Goal: Navigation & Orientation: Find specific page/section

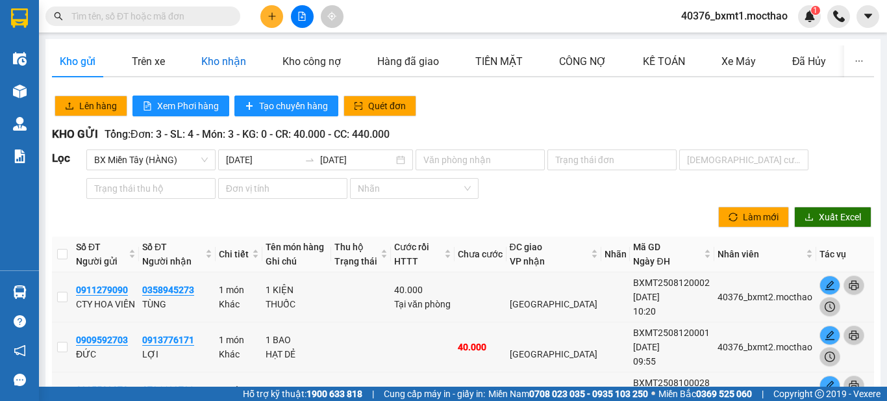
click at [216, 62] on div "Kho nhận" at bounding box center [223, 61] width 45 height 16
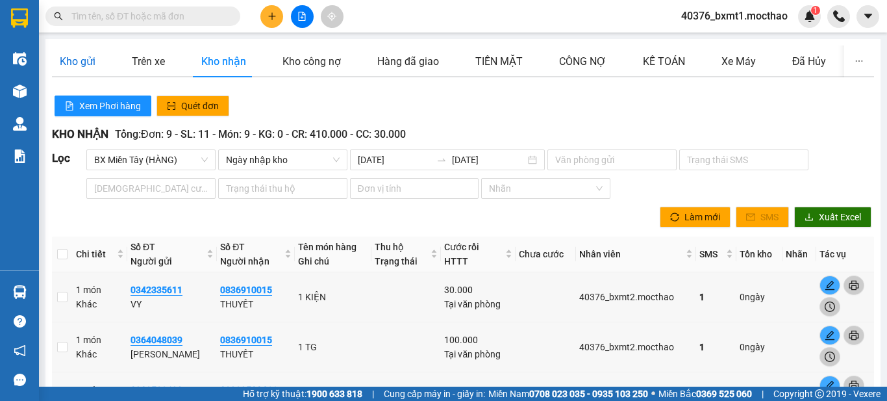
click at [69, 69] on div "Kho gửi" at bounding box center [78, 61] width 36 height 16
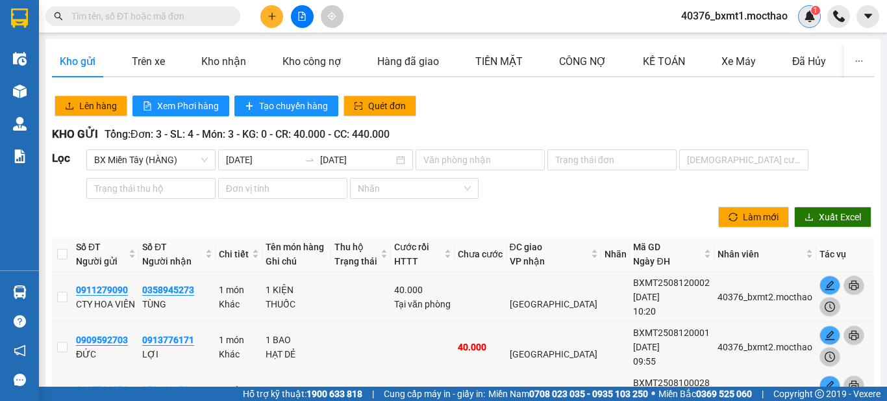
click at [802, 14] on div "1" at bounding box center [809, 16] width 23 height 23
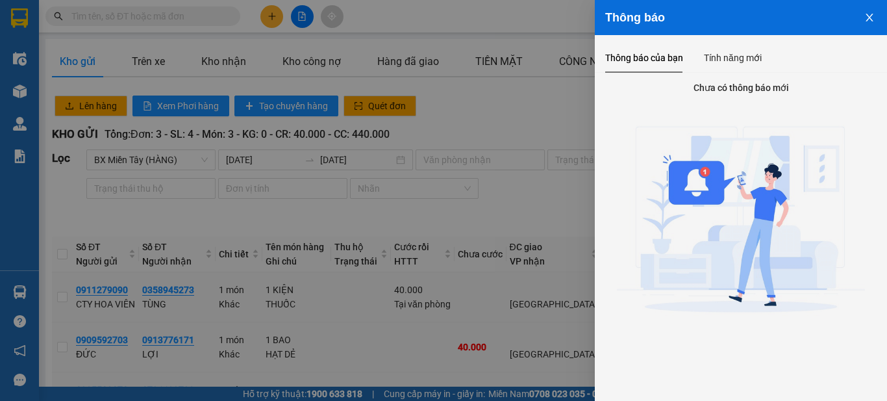
click at [865, 18] on icon "close" at bounding box center [869, 17] width 10 height 10
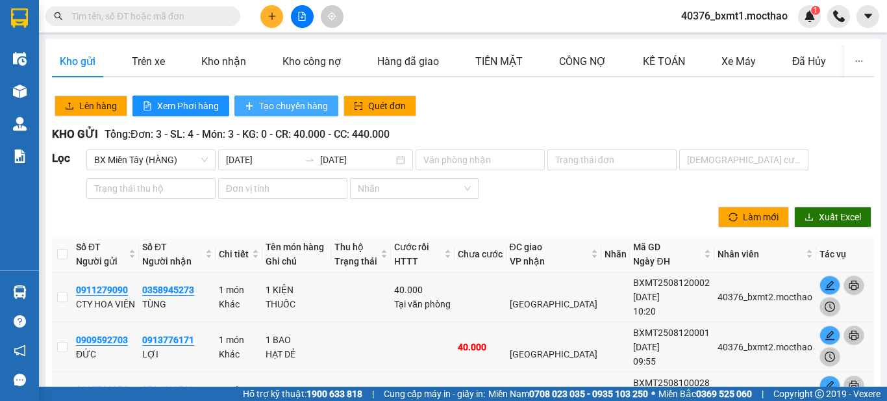
drag, startPoint x: 507, startPoint y: 105, endPoint x: 336, endPoint y: 104, distance: 170.7
click at [508, 104] on div "Lên hàng Xem Phơi hàng Tạo chuyến hàng Quét đơn" at bounding box center [463, 106] width 826 height 26
click at [217, 48] on div "Kho nhận" at bounding box center [223, 61] width 60 height 32
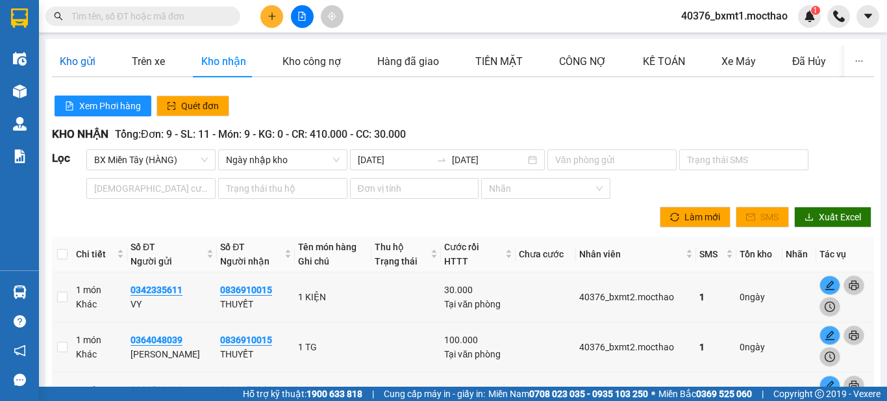
click at [83, 55] on div "Kho gửi" at bounding box center [78, 61] width 36 height 16
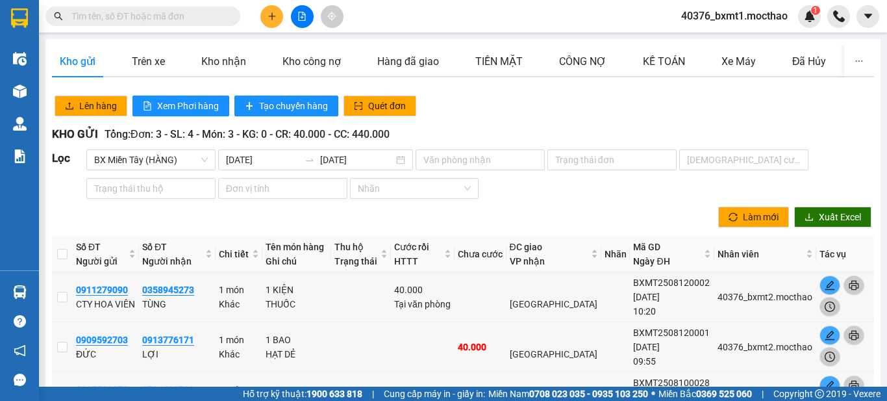
click at [597, 96] on div "Lên hàng Xem Phơi hàng Tạo chuyến hàng Quét đơn" at bounding box center [463, 106] width 826 height 26
click at [802, 18] on div "1" at bounding box center [809, 16] width 23 height 23
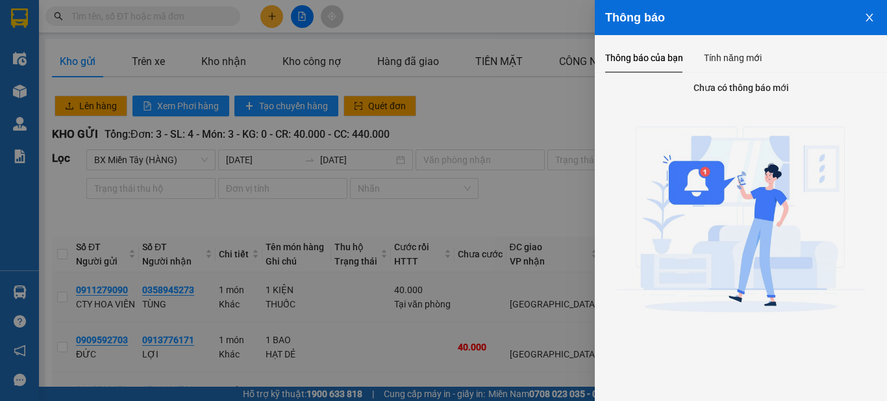
click at [865, 20] on icon "close" at bounding box center [869, 17] width 10 height 10
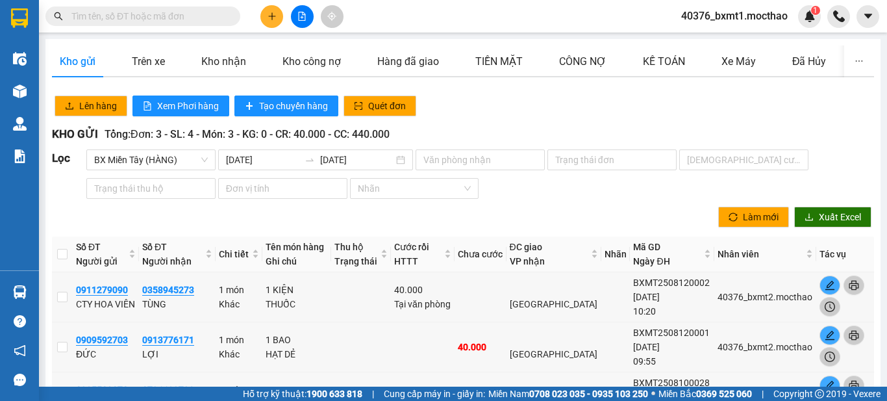
click at [465, 119] on div "Lên hàng Xem Phơi hàng Tạo chuyến hàng Quét đơn" at bounding box center [463, 106] width 826 height 26
click at [217, 59] on div "Kho nhận" at bounding box center [223, 61] width 45 height 16
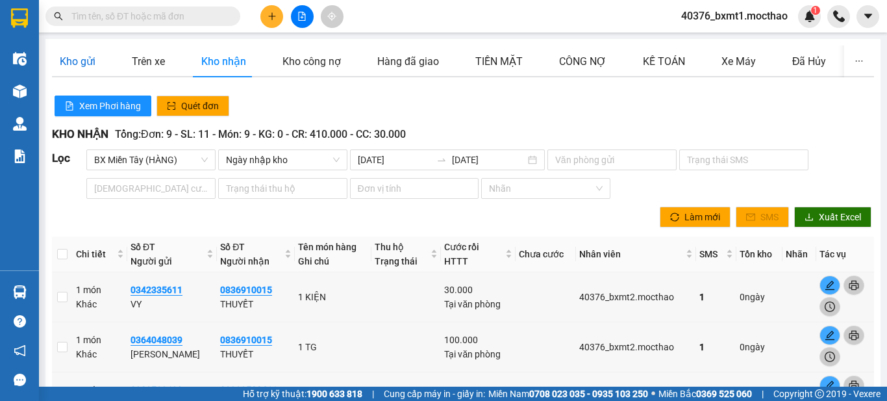
drag, startPoint x: 69, startPoint y: 60, endPoint x: 92, endPoint y: 66, distance: 23.3
click at [69, 60] on div "Kho gửi" at bounding box center [78, 61] width 36 height 16
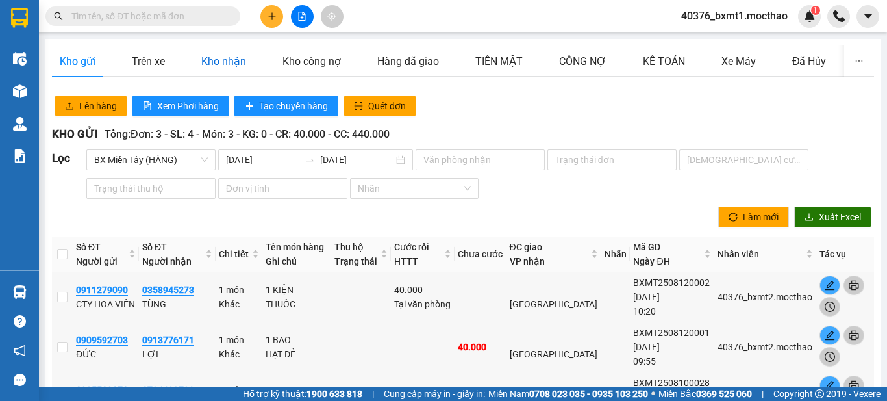
click at [216, 66] on div "Kho nhận" at bounding box center [223, 61] width 45 height 16
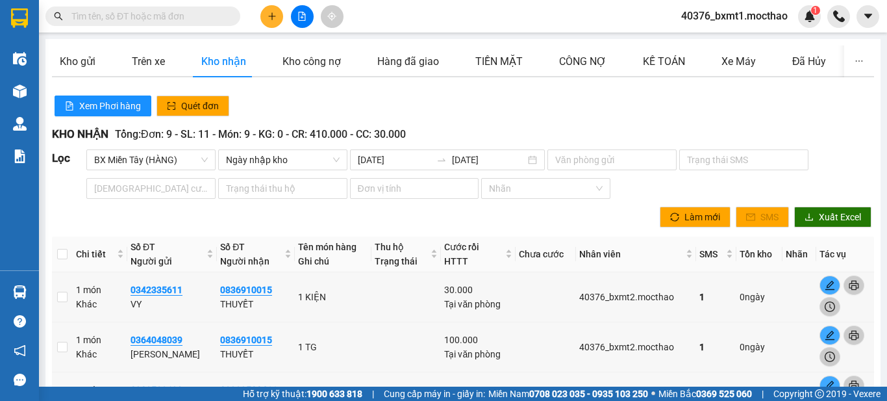
drag, startPoint x: 523, startPoint y: 93, endPoint x: 746, endPoint y: 116, distance: 223.7
click at [523, 93] on div "Xem Phơi hàng Quét đơn" at bounding box center [463, 106] width 826 height 26
click at [805, 20] on img at bounding box center [810, 16] width 12 height 12
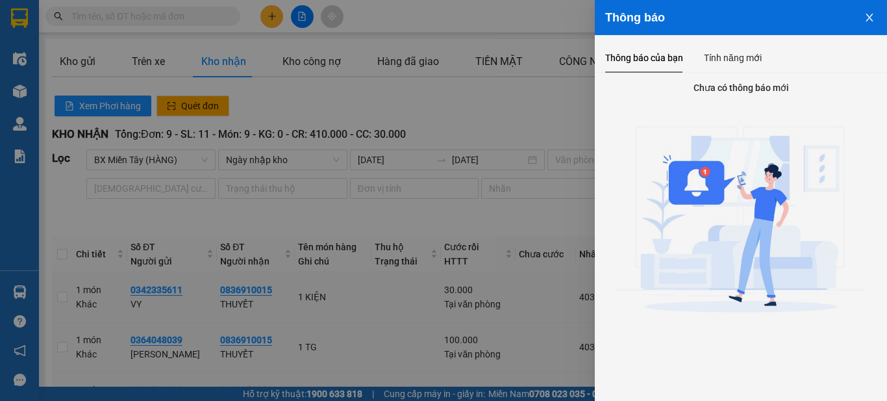
click at [869, 19] on icon "close" at bounding box center [869, 17] width 10 height 10
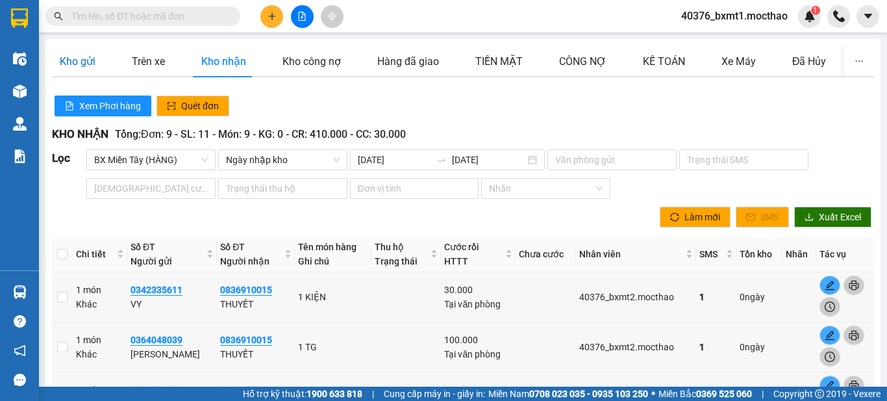
click at [93, 62] on div "Kho gửi" at bounding box center [78, 61] width 36 height 16
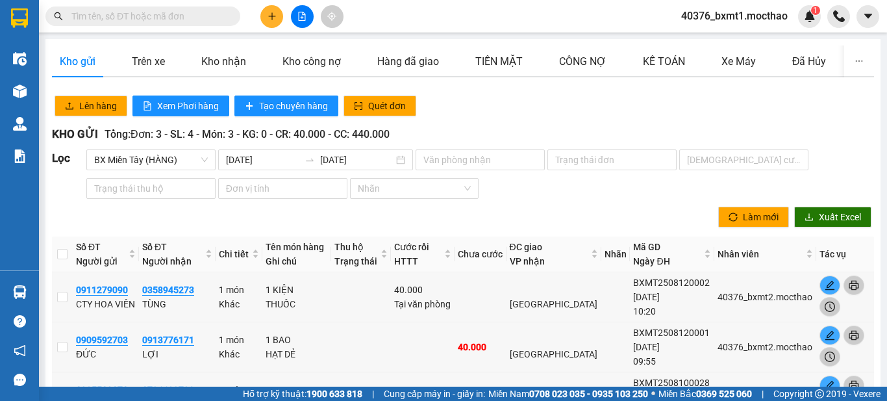
drag, startPoint x: 547, startPoint y: 87, endPoint x: 808, endPoint y: 86, distance: 260.9
click at [550, 87] on div "Kho gửi Trên xe Kho nhận Kho công nợ Hàng đã giao TIỀN MẶT CÔNG NỢ KẾ TOÁN X…" at bounding box center [463, 66] width 822 height 42
click at [162, 60] on div "Trên xe" at bounding box center [148, 61] width 33 height 16
type input "[DATE]"
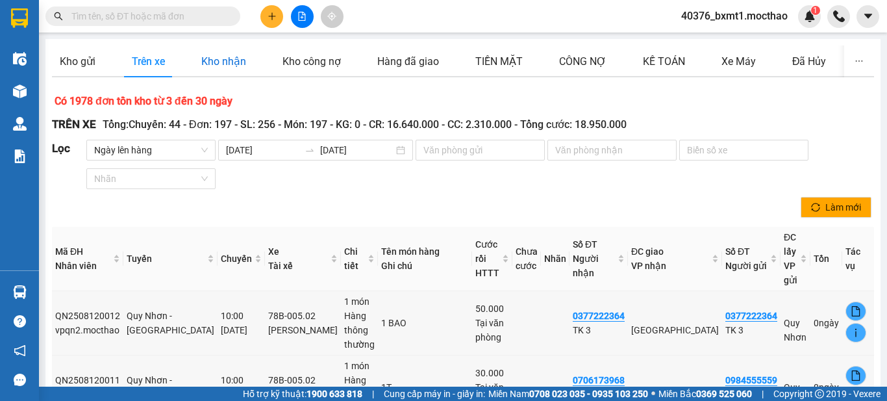
click at [214, 63] on div "Kho nhận" at bounding box center [223, 61] width 45 height 16
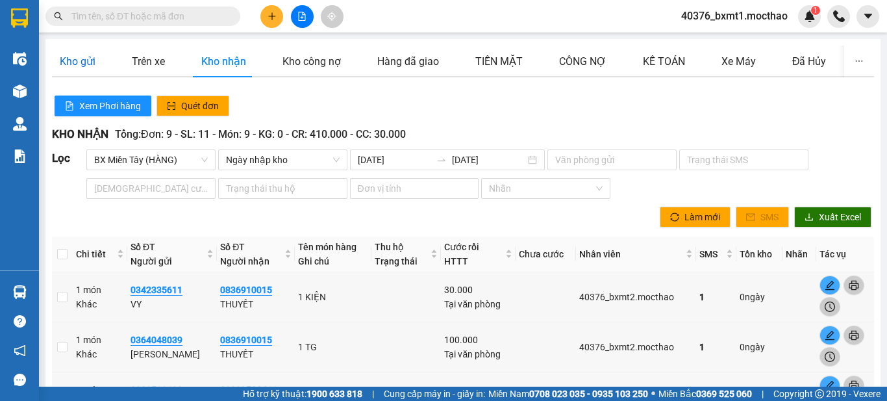
drag, startPoint x: 80, startPoint y: 62, endPoint x: 133, endPoint y: 3, distance: 80.0
click at [80, 62] on div "Kho gửi" at bounding box center [78, 61] width 36 height 16
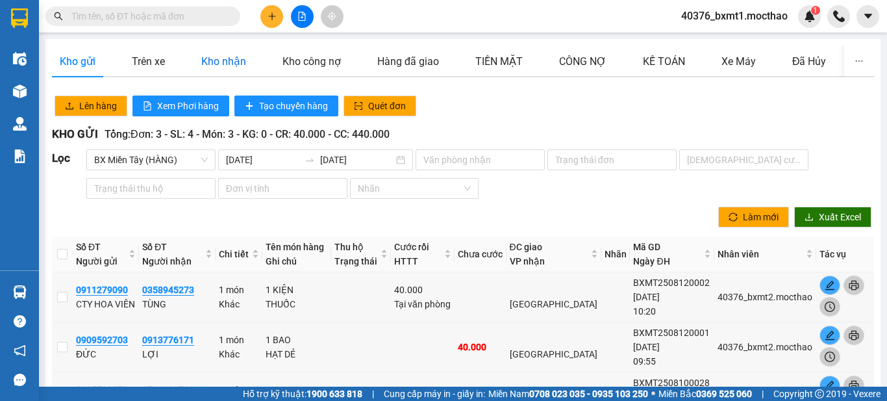
click at [225, 58] on div "Kho nhận" at bounding box center [223, 61] width 45 height 16
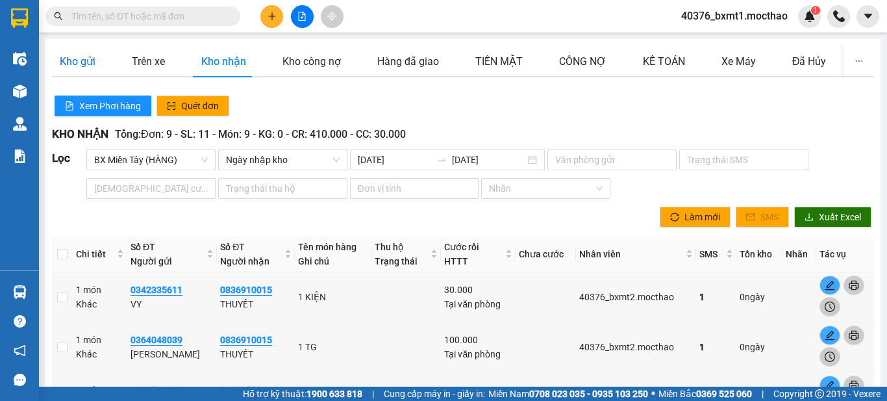
drag, startPoint x: 77, startPoint y: 64, endPoint x: 319, endPoint y: 3, distance: 249.1
click at [77, 64] on div "Kho gửi" at bounding box center [78, 61] width 36 height 16
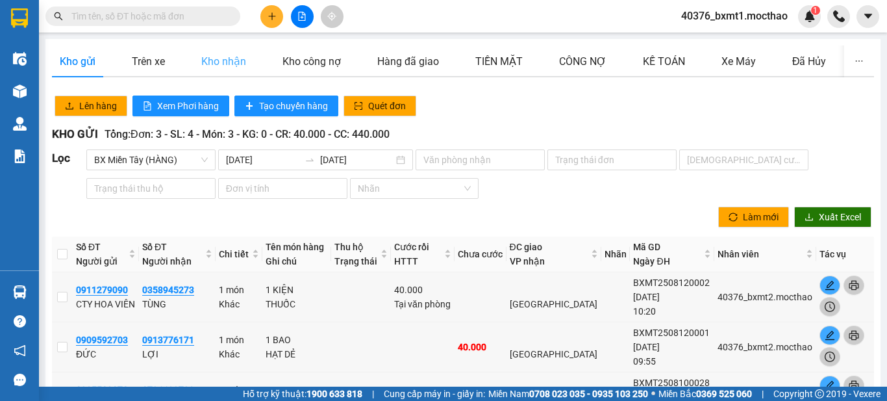
click at [216, 71] on div "Kho nhận" at bounding box center [223, 61] width 60 height 32
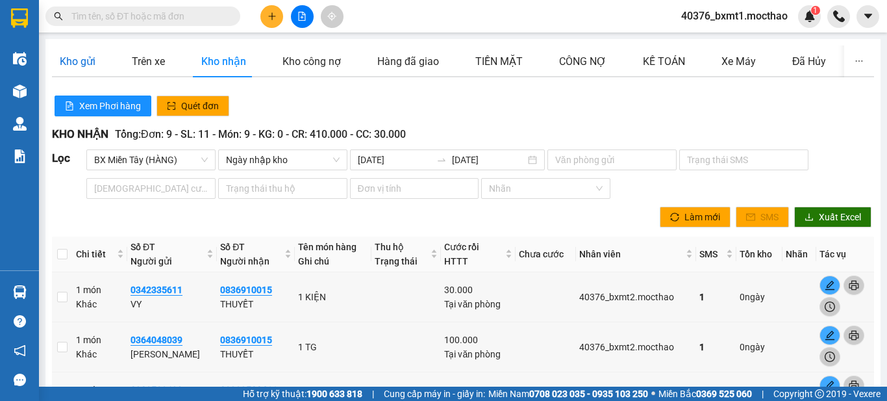
click at [80, 64] on div "Kho gửi" at bounding box center [78, 61] width 36 height 16
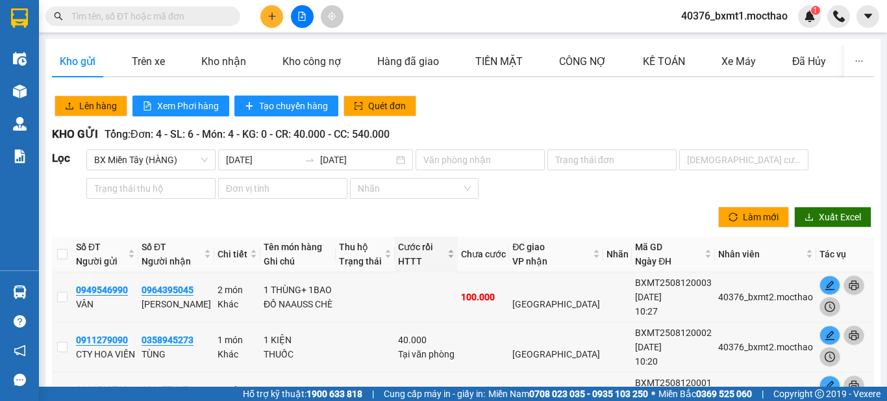
scroll to position [145, 0]
